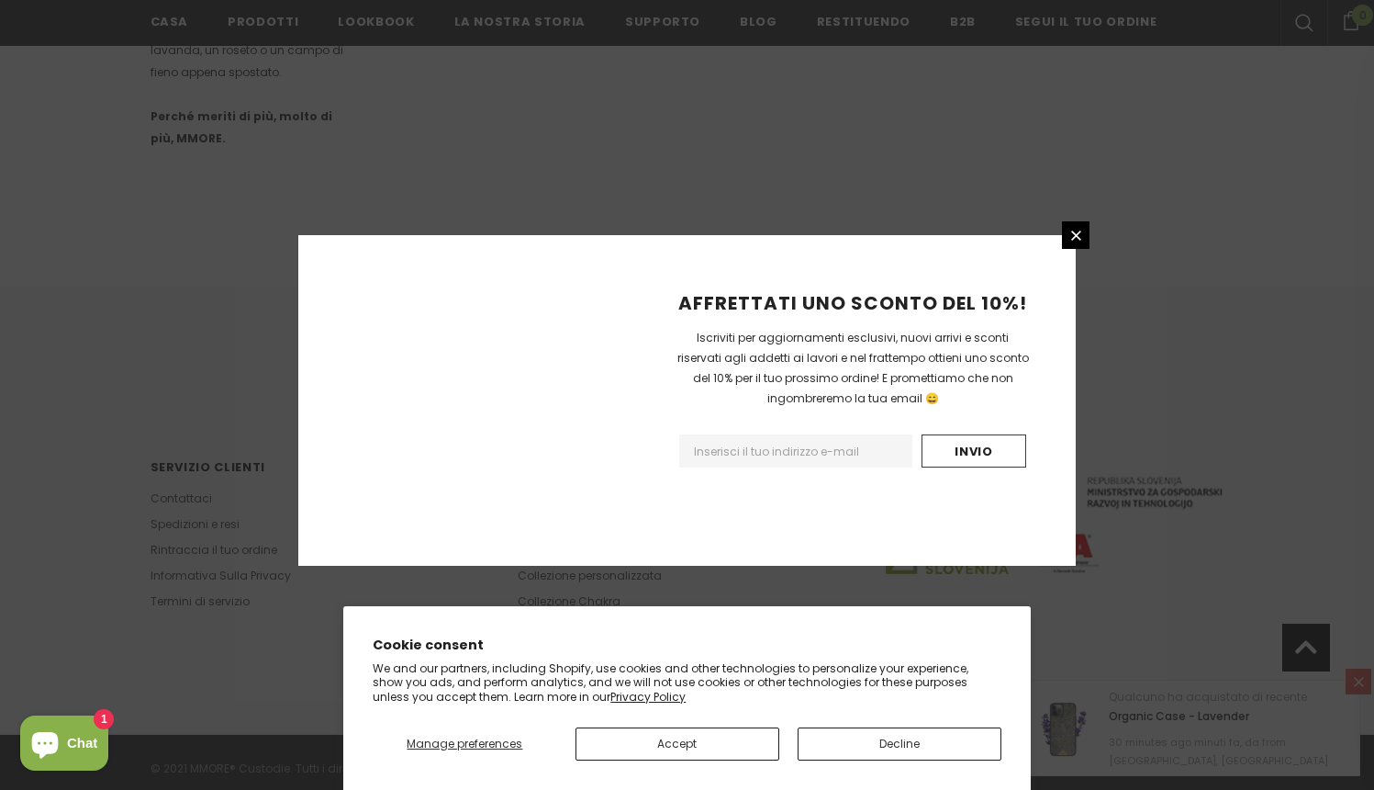
scroll to position [1265, 0]
